Goal: Transaction & Acquisition: Obtain resource

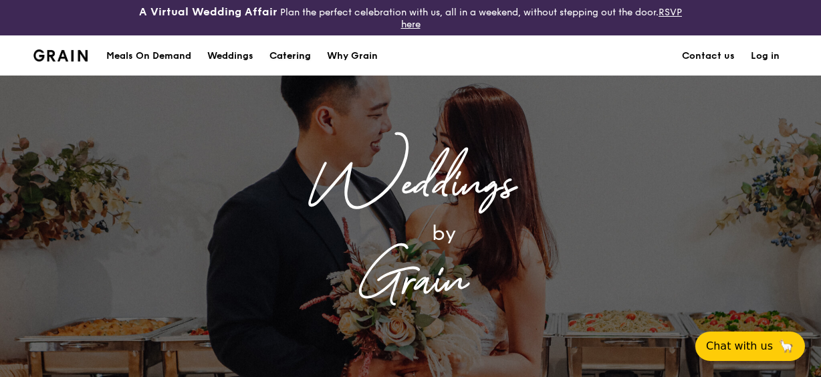
click at [304, 55] on div "Catering" at bounding box center [289, 56] width 41 height 40
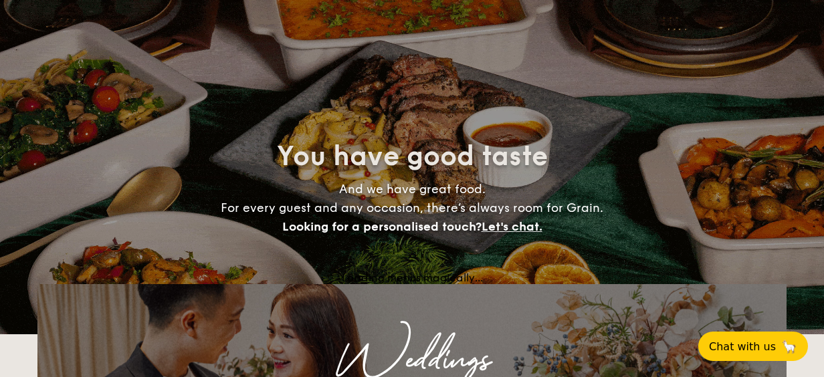
select select
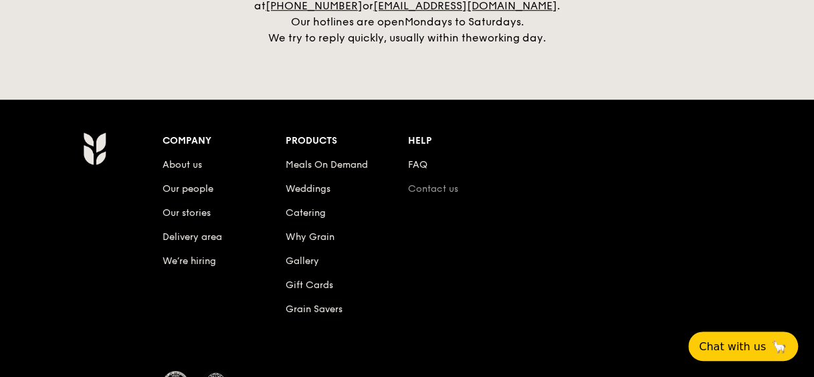
scroll to position [2921, 0]
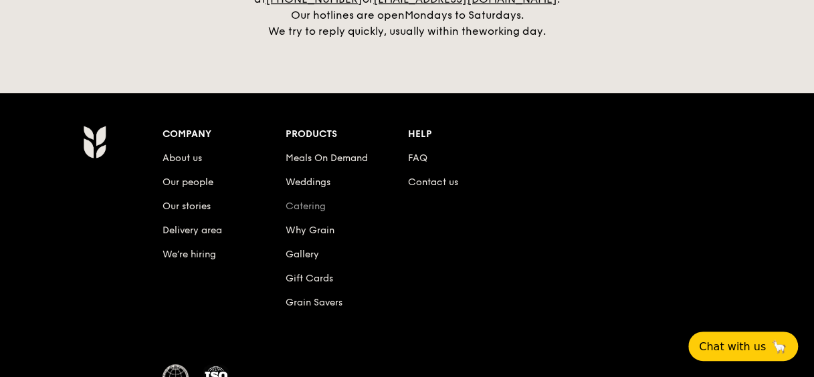
click at [318, 201] on link "Catering" at bounding box center [305, 206] width 40 height 11
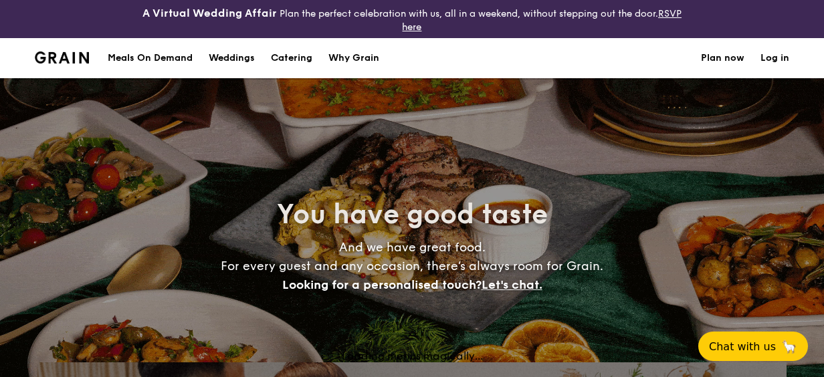
select select
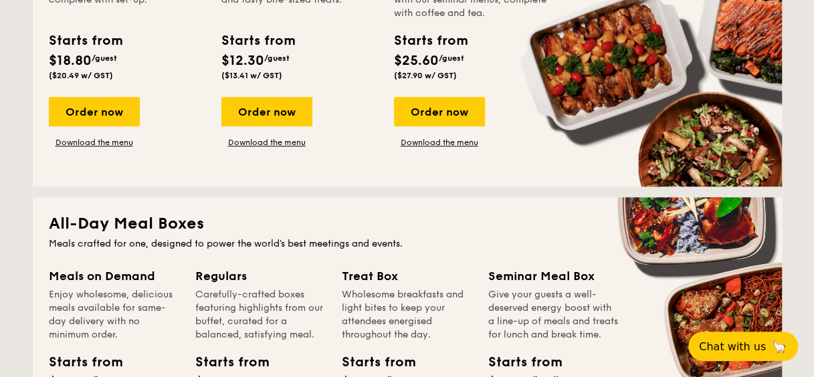
scroll to position [468, 0]
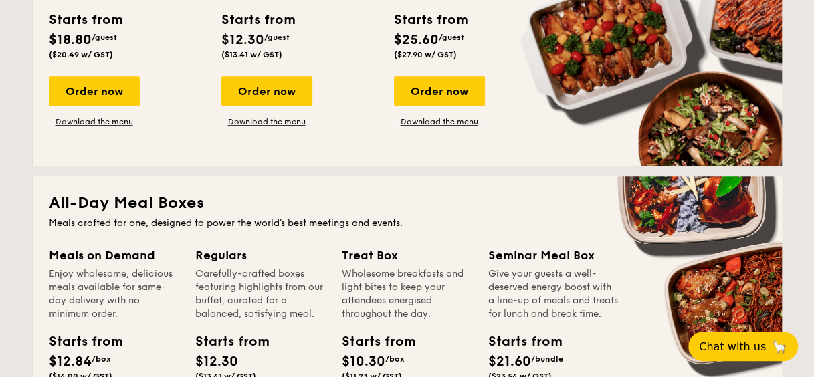
click at [100, 128] on div "Classic Buffet Our very popular buffet dishes, complete with set-up. Starts fro…" at bounding box center [407, 44] width 717 height 212
click at [105, 125] on link "Download the menu" at bounding box center [94, 121] width 91 height 11
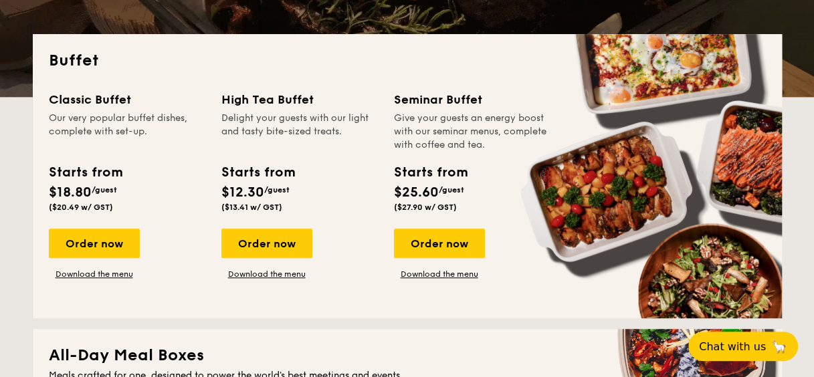
scroll to position [312, 0]
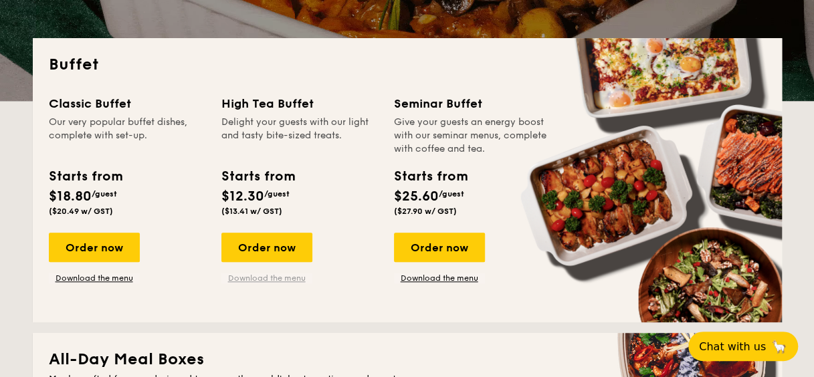
click at [265, 273] on link "Download the menu" at bounding box center [266, 278] width 91 height 11
